Goal: Use online tool/utility: Utilize a website feature to perform a specific function

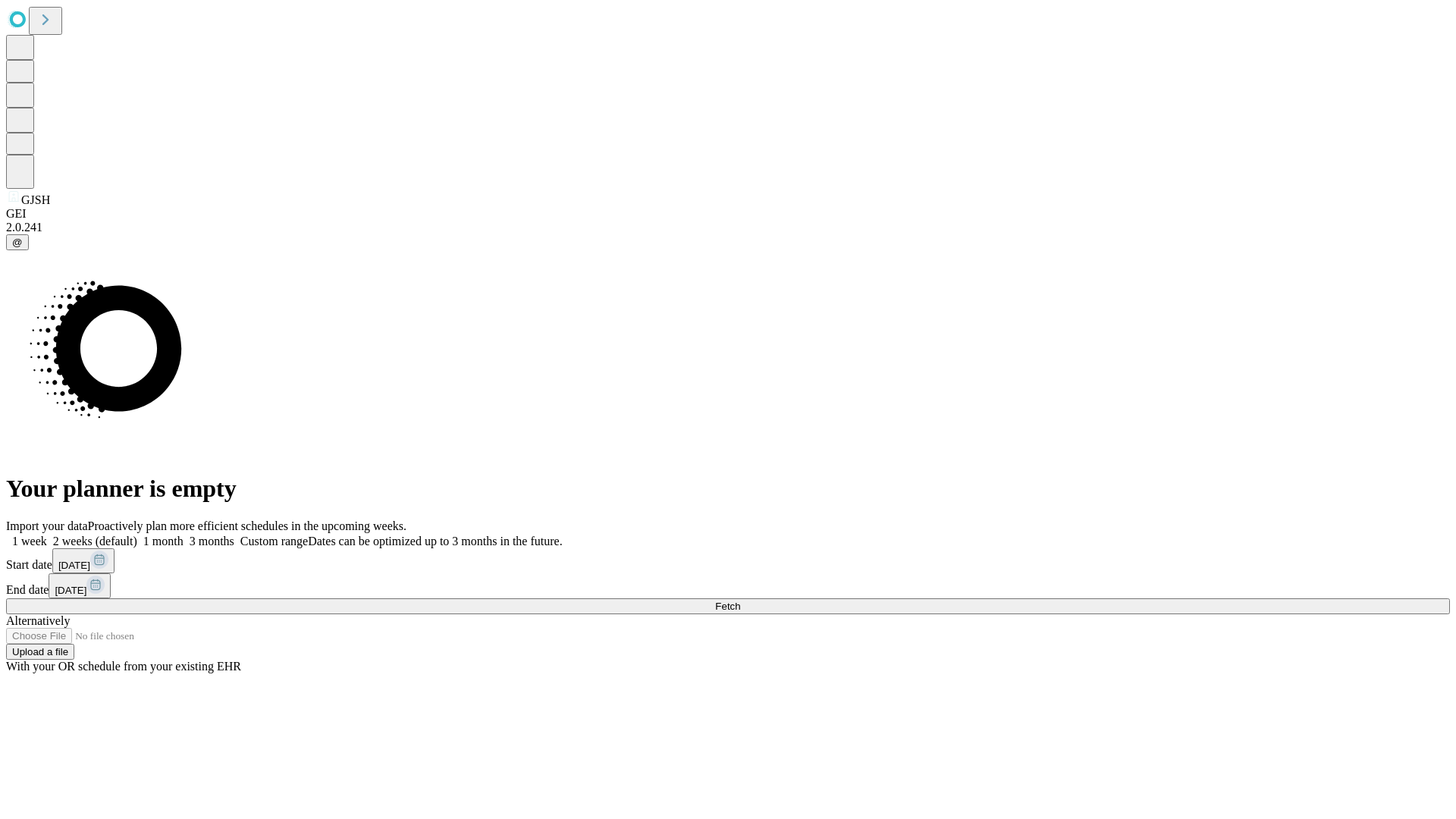
click at [740, 601] on span "Fetch" at bounding box center [728, 607] width 25 height 11
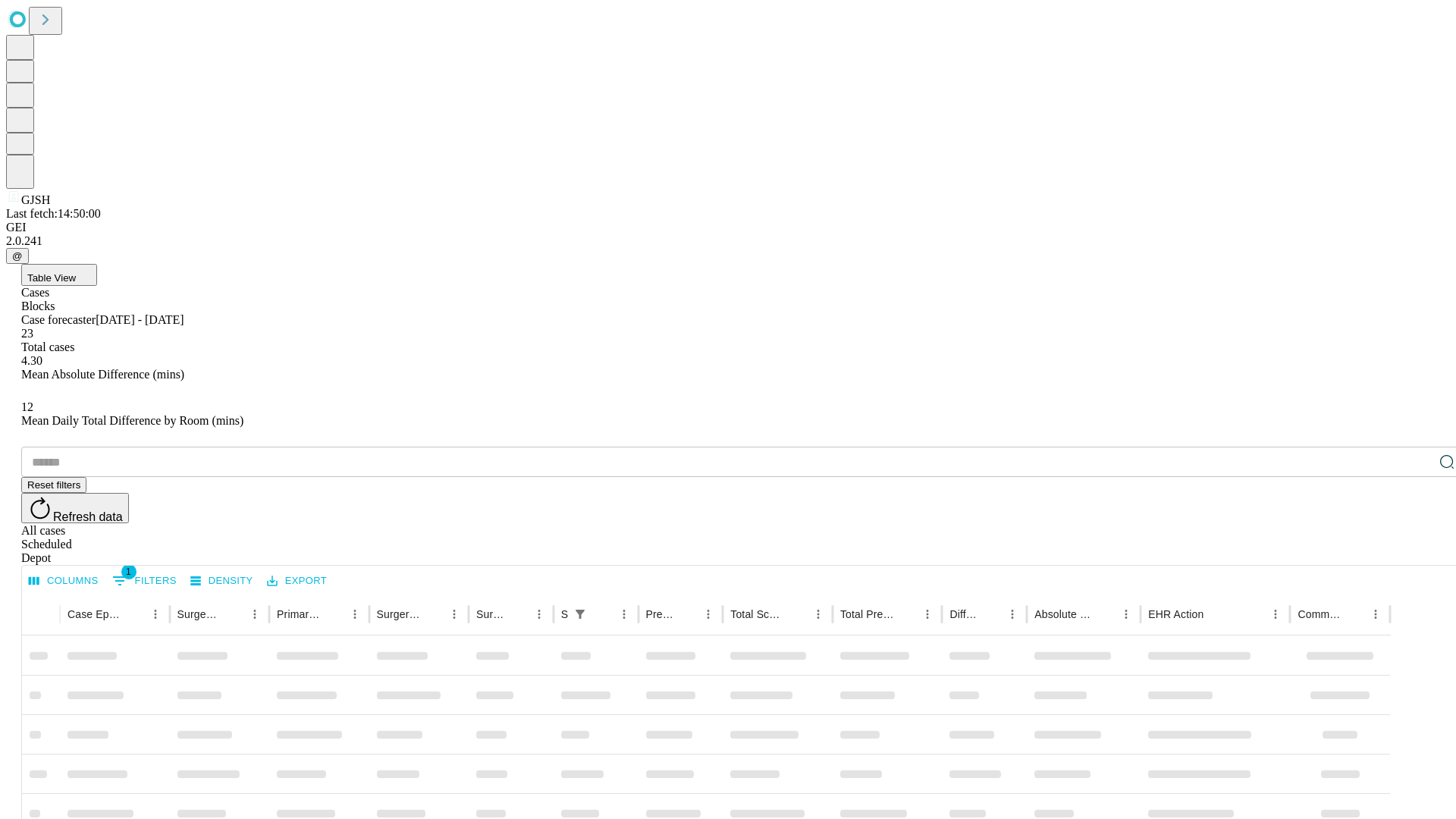
click at [76, 272] on span "Table View" at bounding box center [52, 278] width 49 height 11
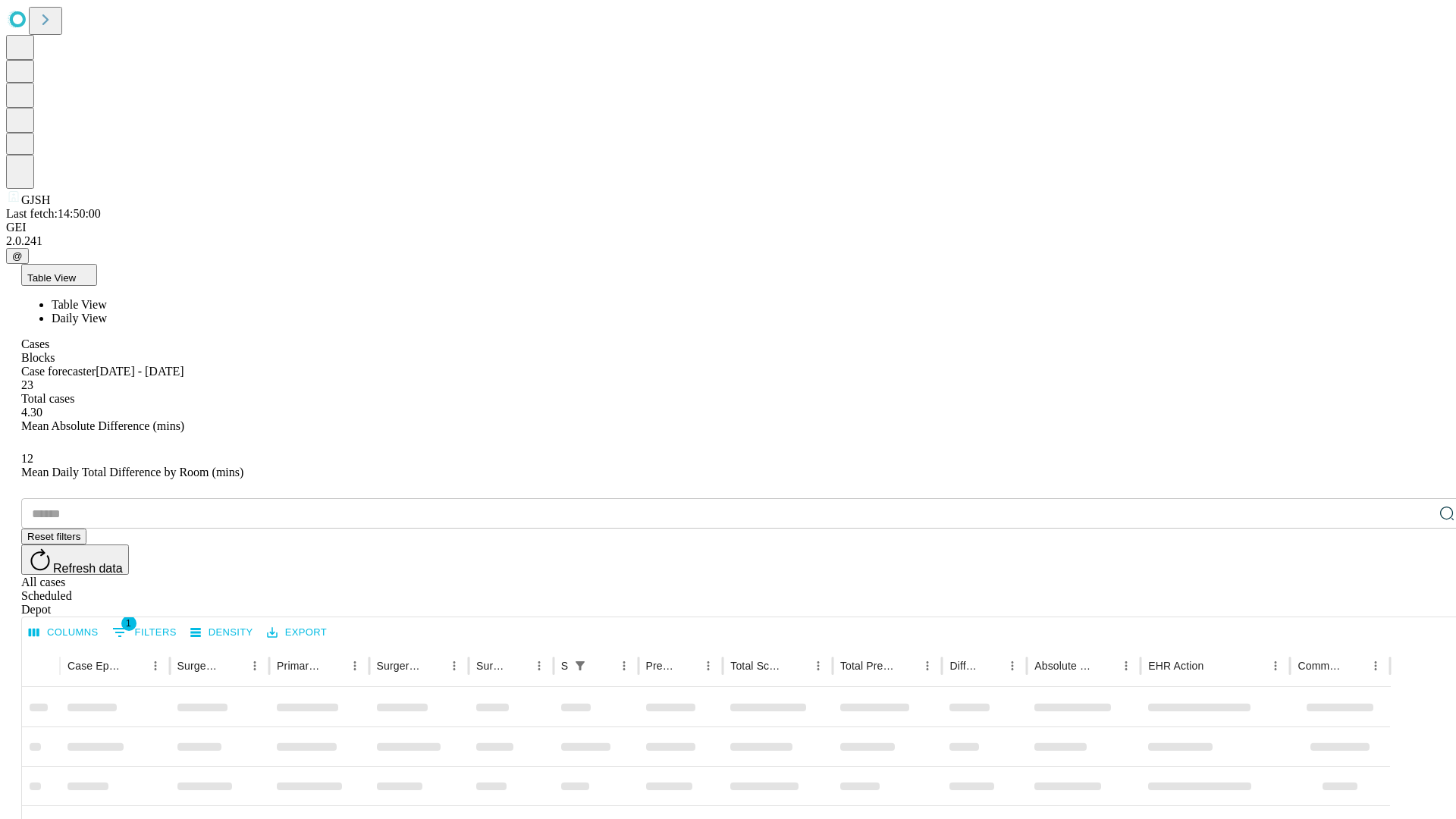
click at [107, 312] on span "Daily View" at bounding box center [79, 318] width 55 height 13
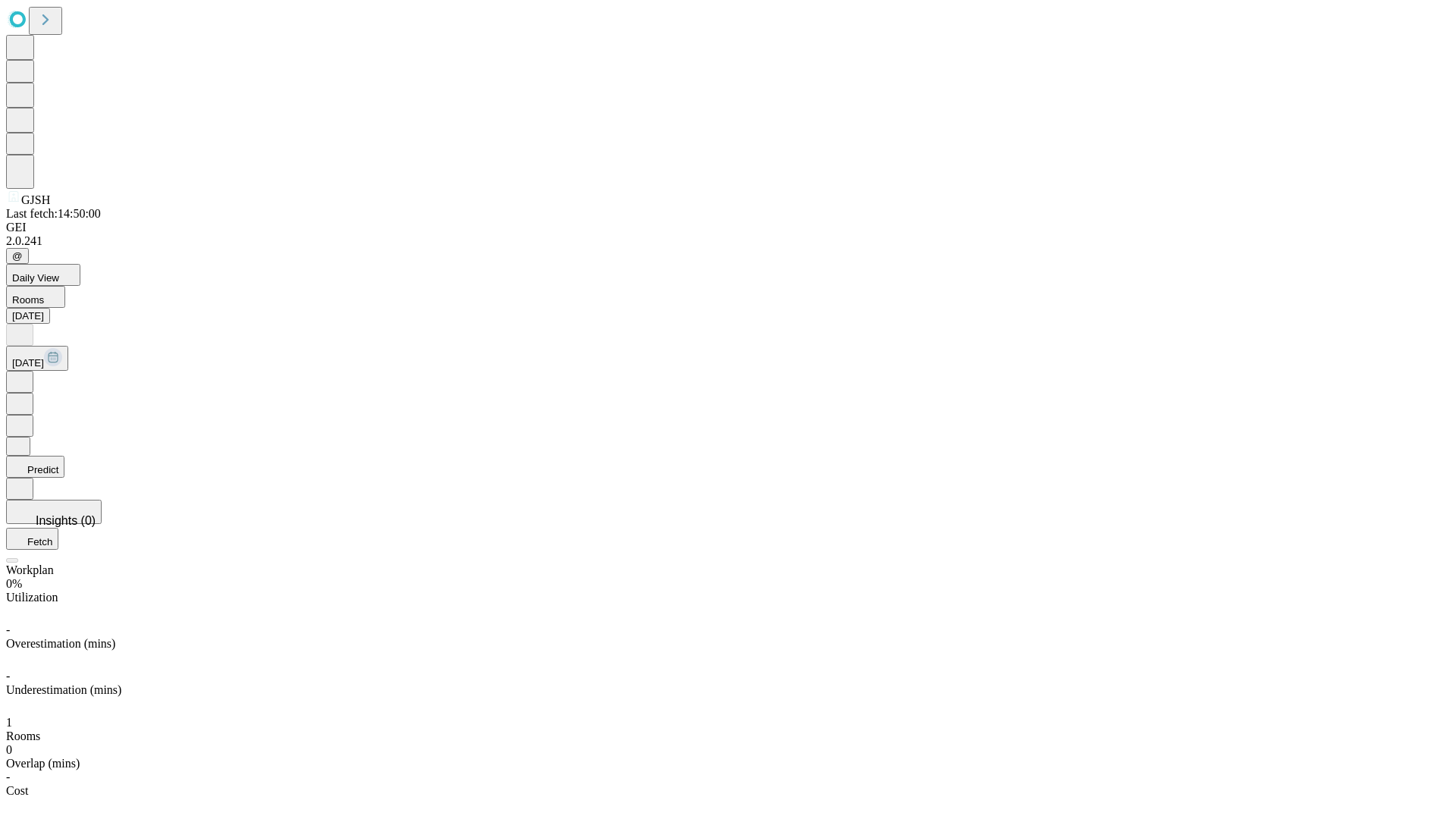
click at [65, 456] on button "Predict" at bounding box center [35, 466] width 58 height 22
